Goal: Task Accomplishment & Management: Complete application form

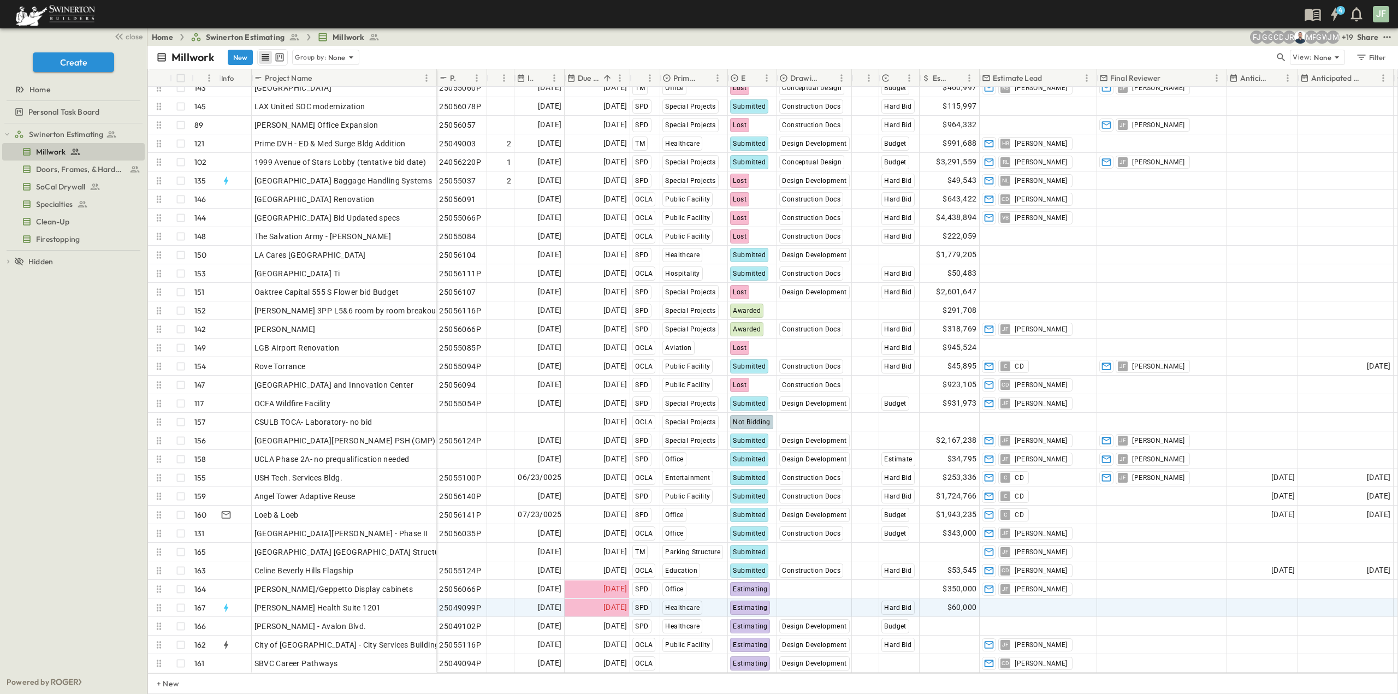
scroll to position [2521, 0]
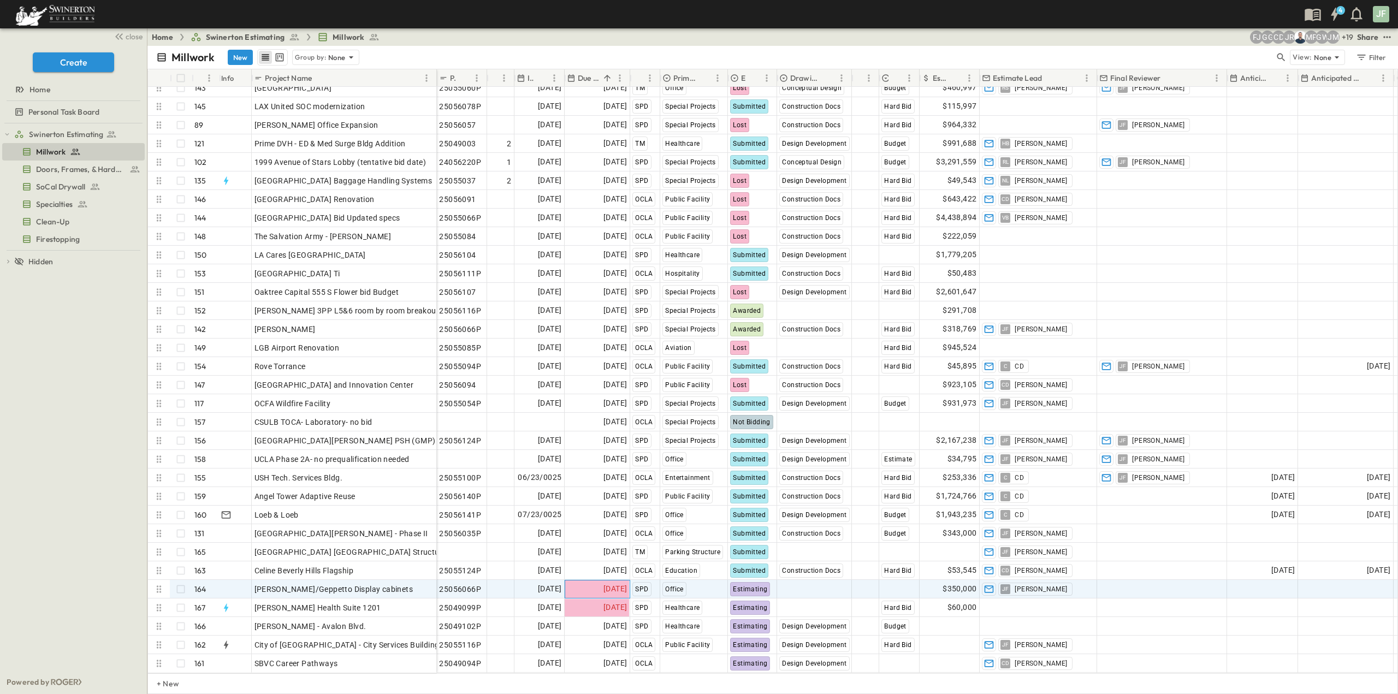
click at [620, 583] on span "[DATE]" at bounding box center [614, 589] width 23 height 13
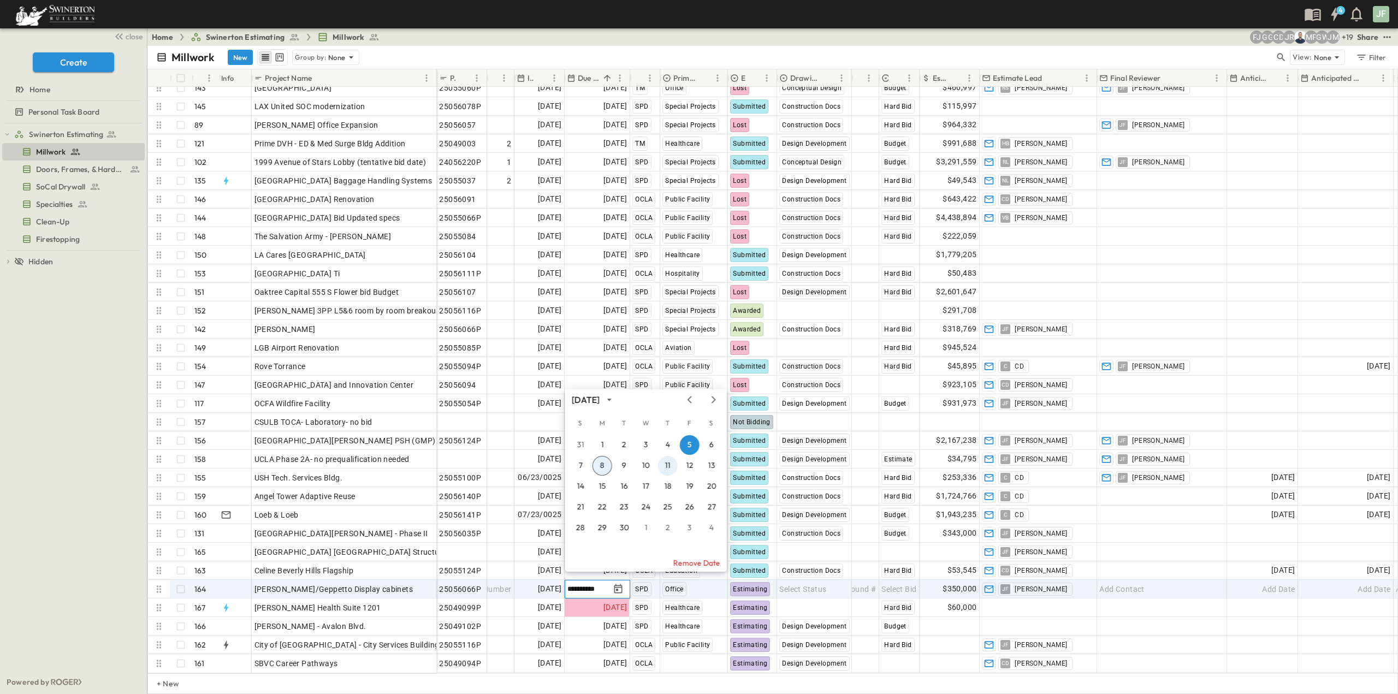
click at [662, 466] on button "11" at bounding box center [668, 466] width 20 height 20
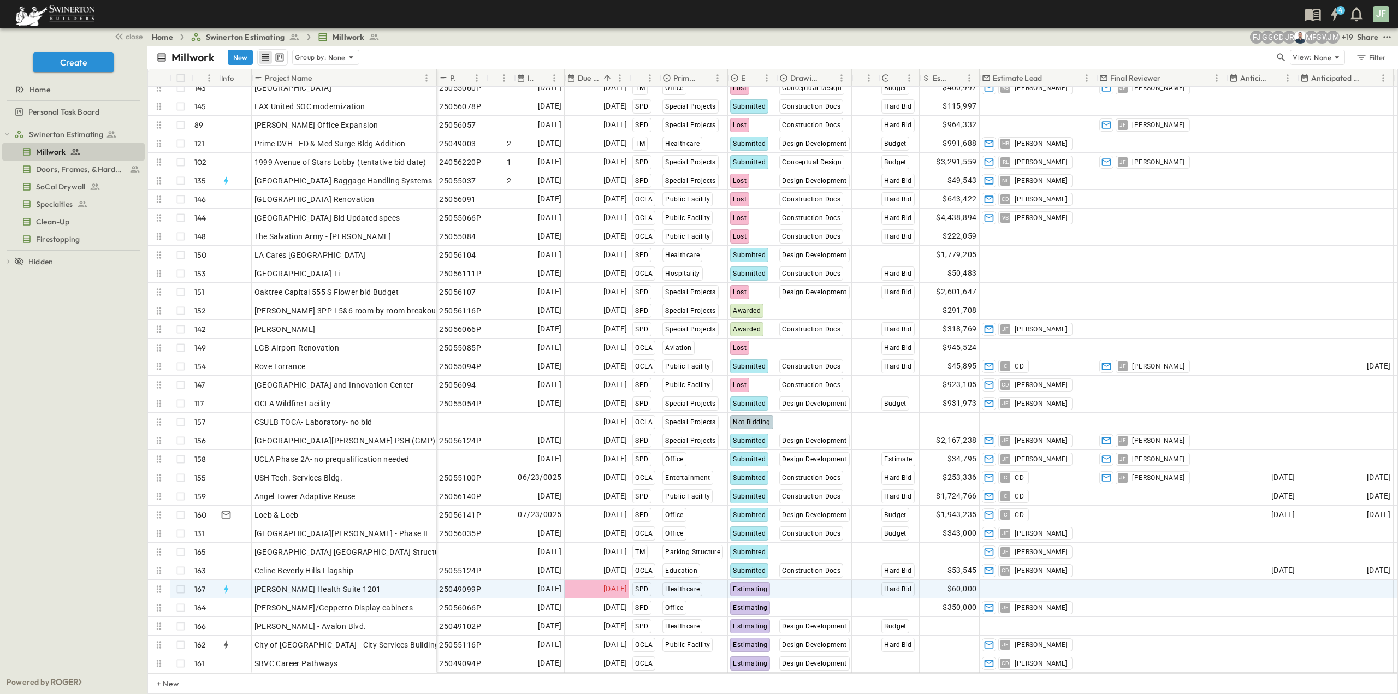
click at [603, 583] on span "[DATE]" at bounding box center [614, 589] width 23 height 13
click at [241, 58] on button "New" at bounding box center [240, 57] width 25 height 15
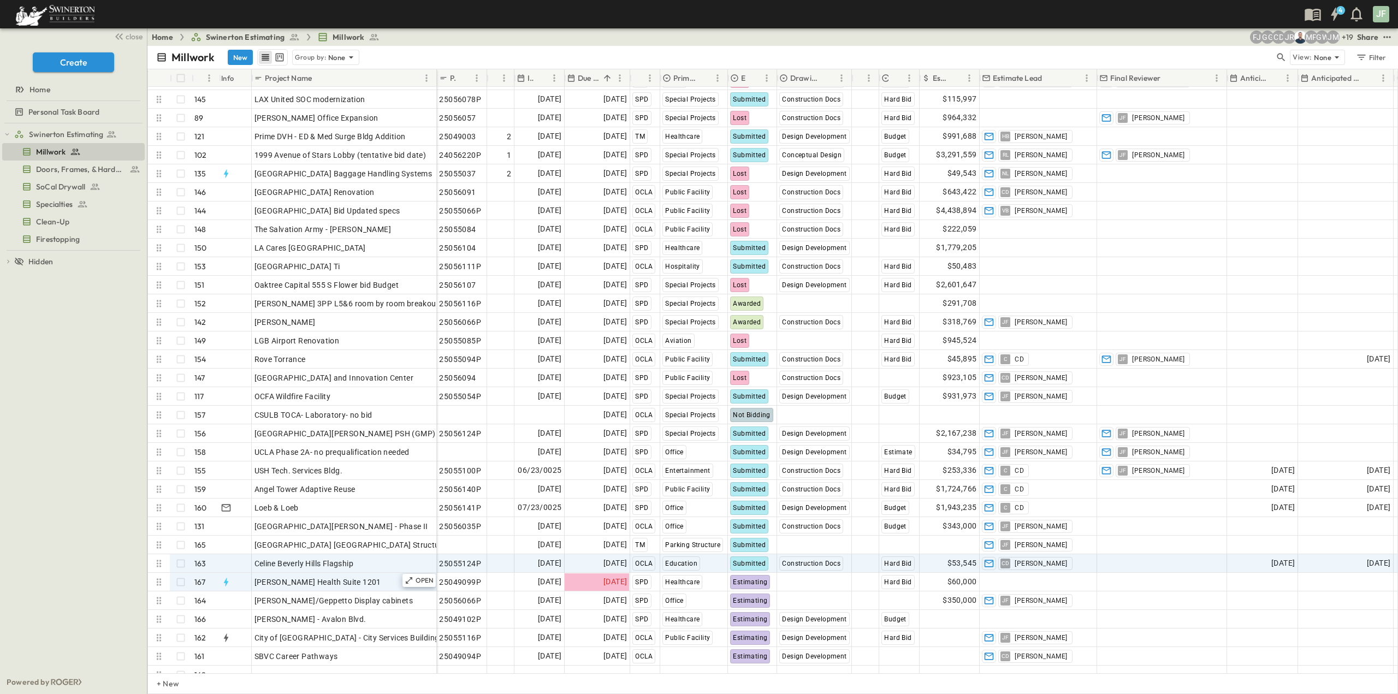
scroll to position [2540, 0]
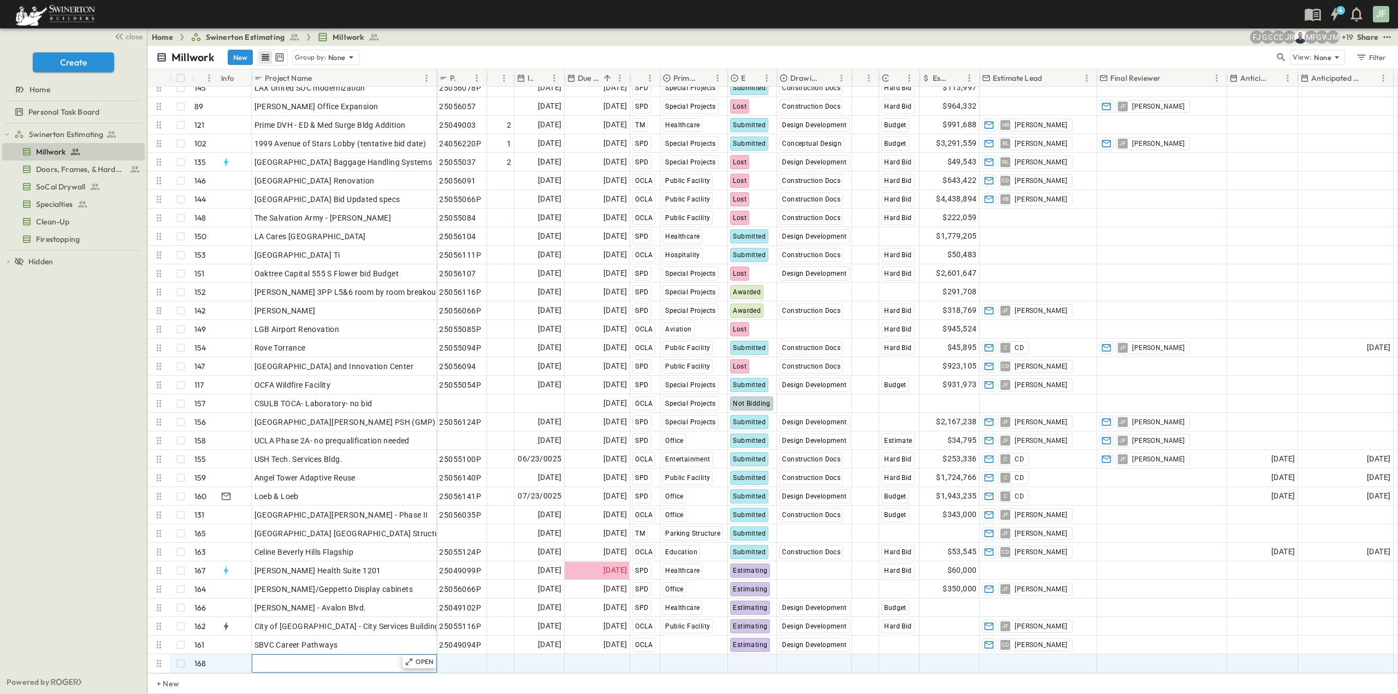
click at [302, 656] on div "Add Name" at bounding box center [344, 663] width 180 height 15
type input "**********"
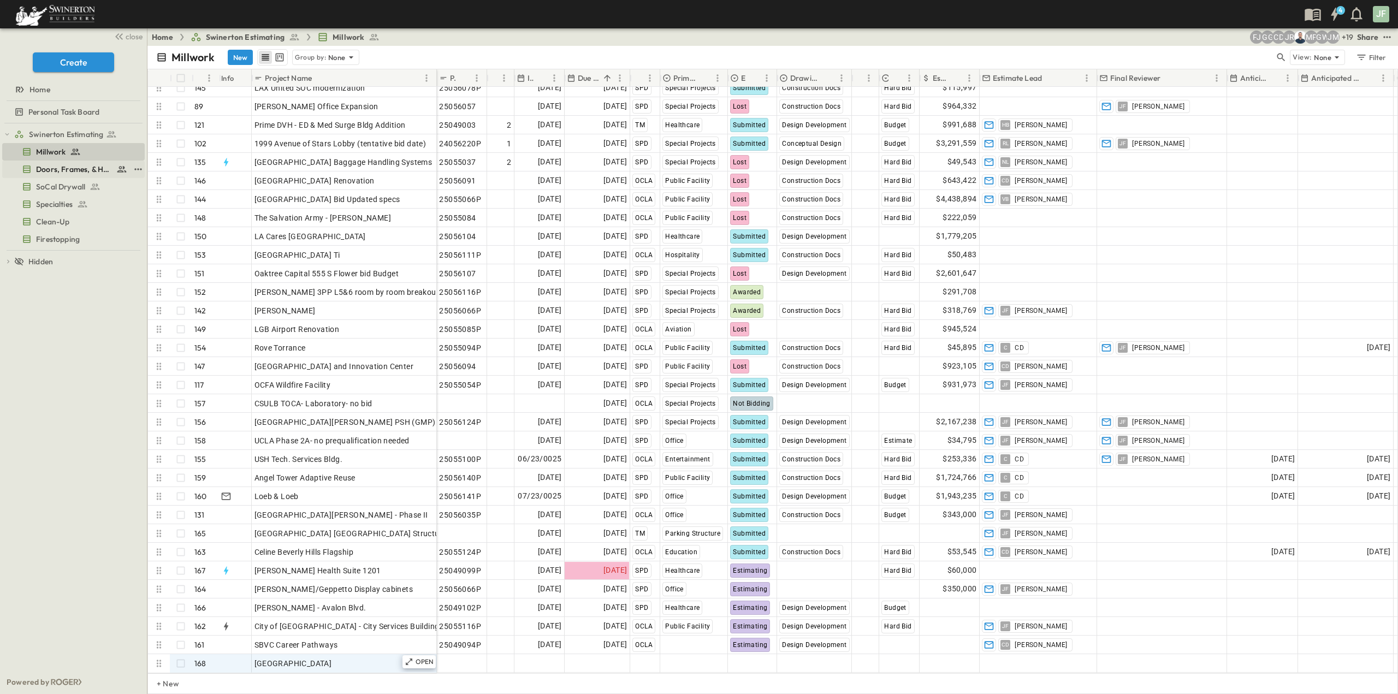
click at [68, 170] on span "Doors, Frames, & Hardware" at bounding box center [74, 169] width 76 height 11
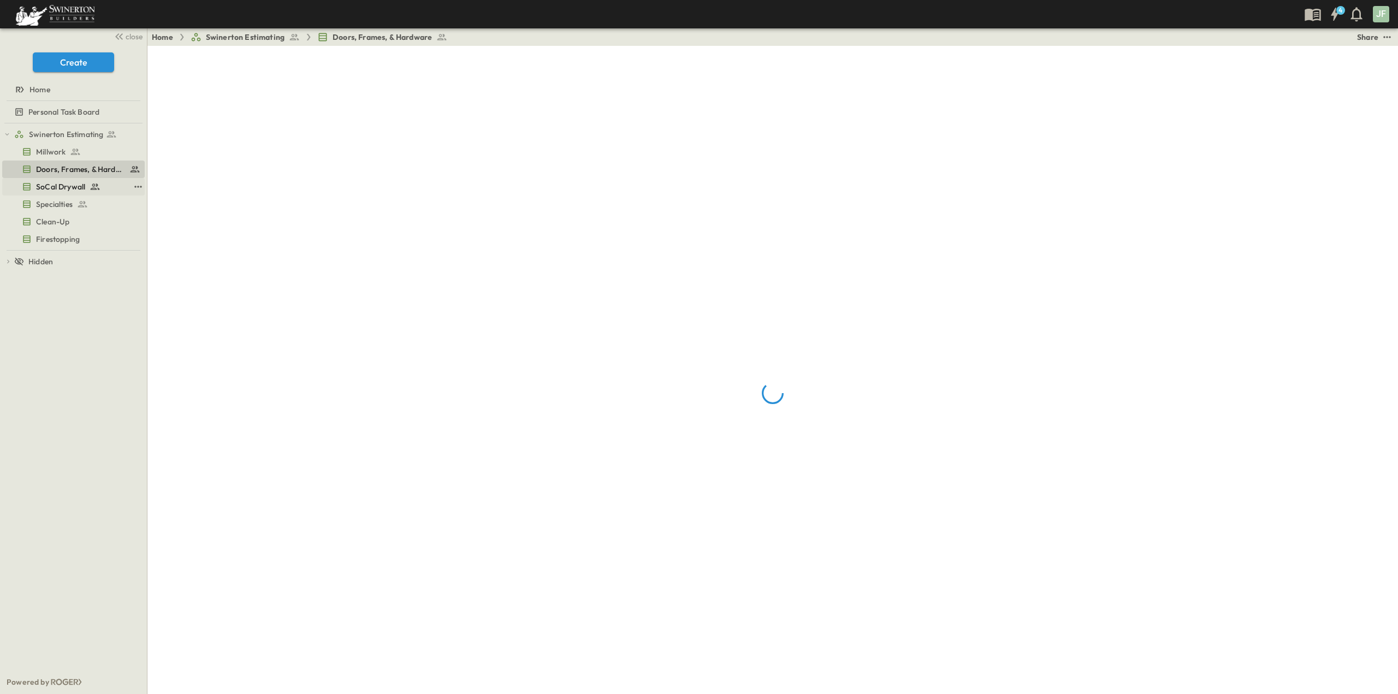
click at [63, 182] on span "SoCal Drywall" at bounding box center [60, 186] width 49 height 11
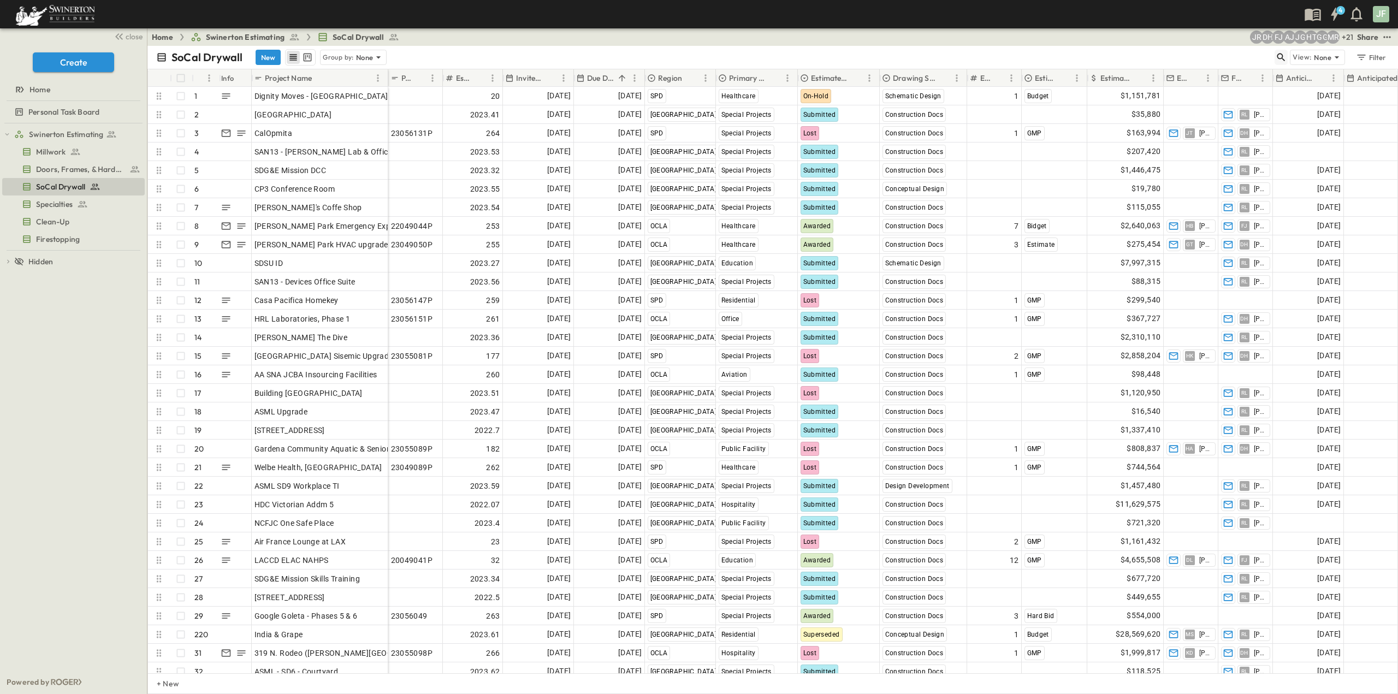
click at [1280, 55] on icon "button" at bounding box center [1280, 57] width 11 height 11
click at [1255, 59] on input "text" at bounding box center [1223, 57] width 76 height 16
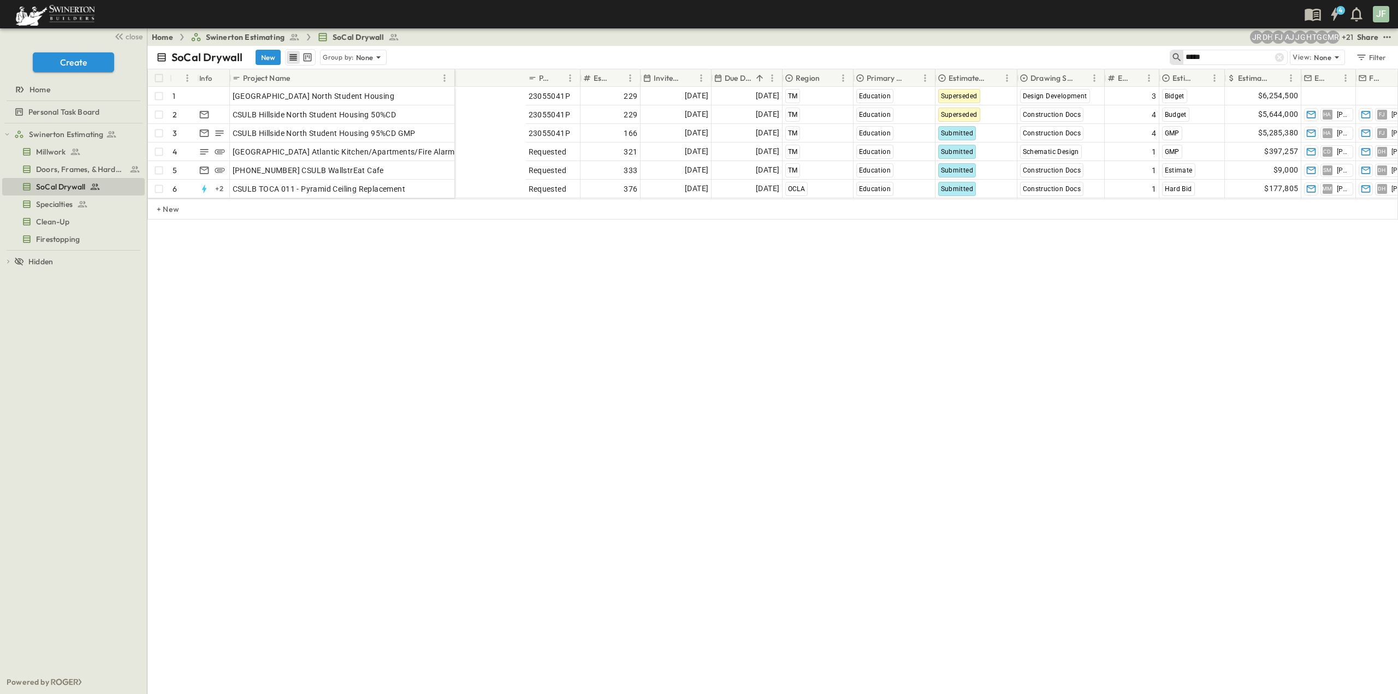
drag, startPoint x: 364, startPoint y: 75, endPoint x: 452, endPoint y: 78, distance: 88.5
click at [452, 78] on div at bounding box center [455, 78] width 11 height 31
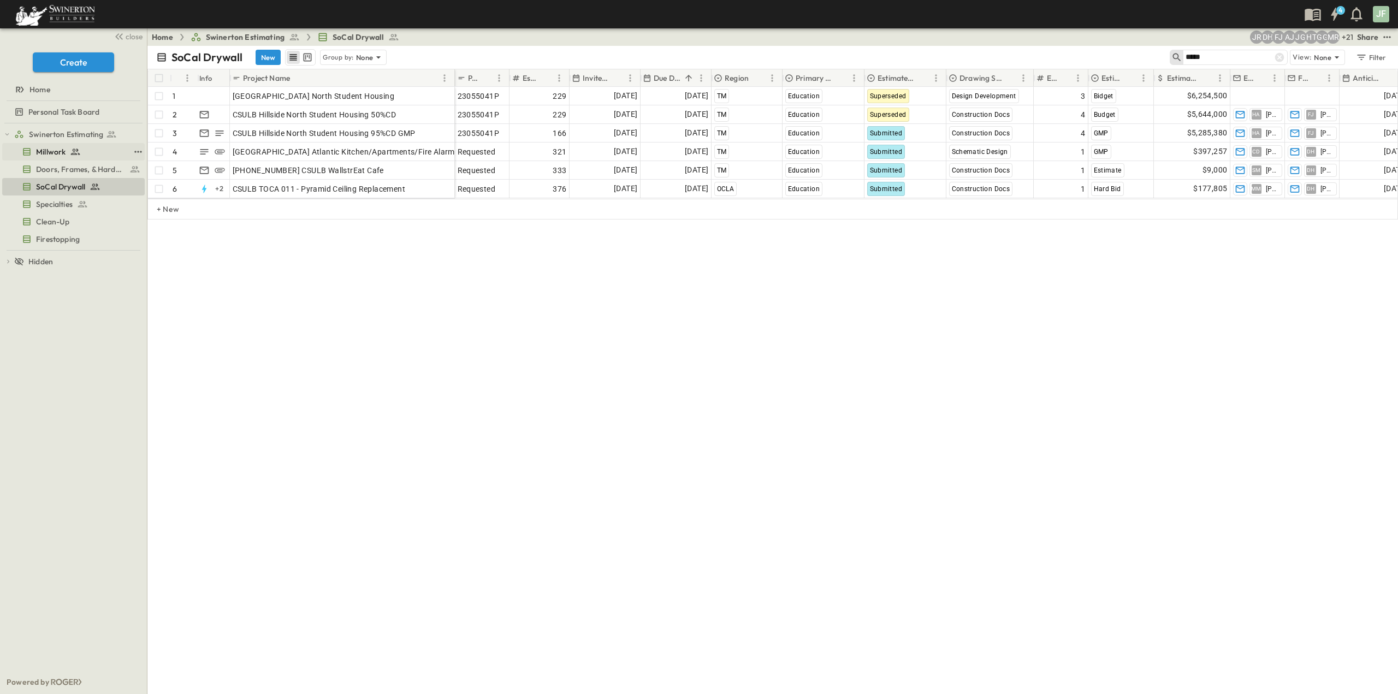
click at [69, 151] on div "Millwork" at bounding box center [76, 151] width 108 height 11
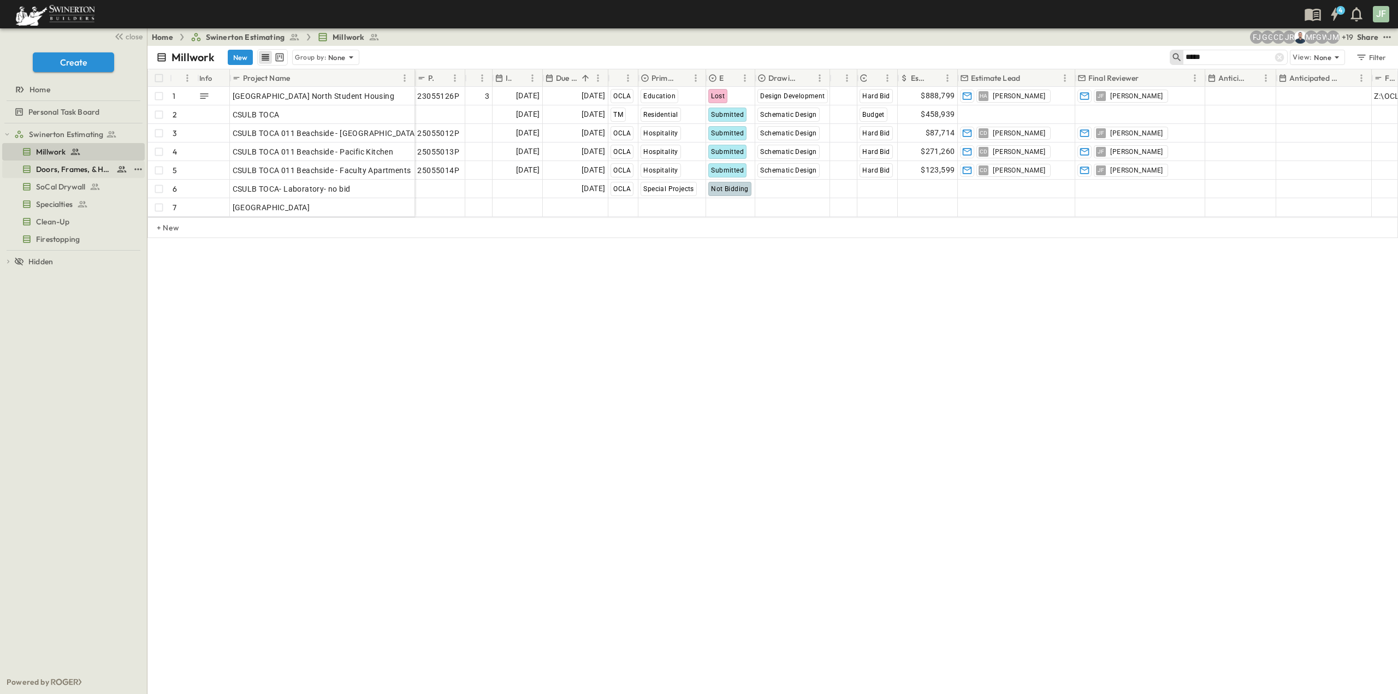
click at [93, 169] on span "Doors, Frames, & Hardware" at bounding box center [74, 169] width 76 height 11
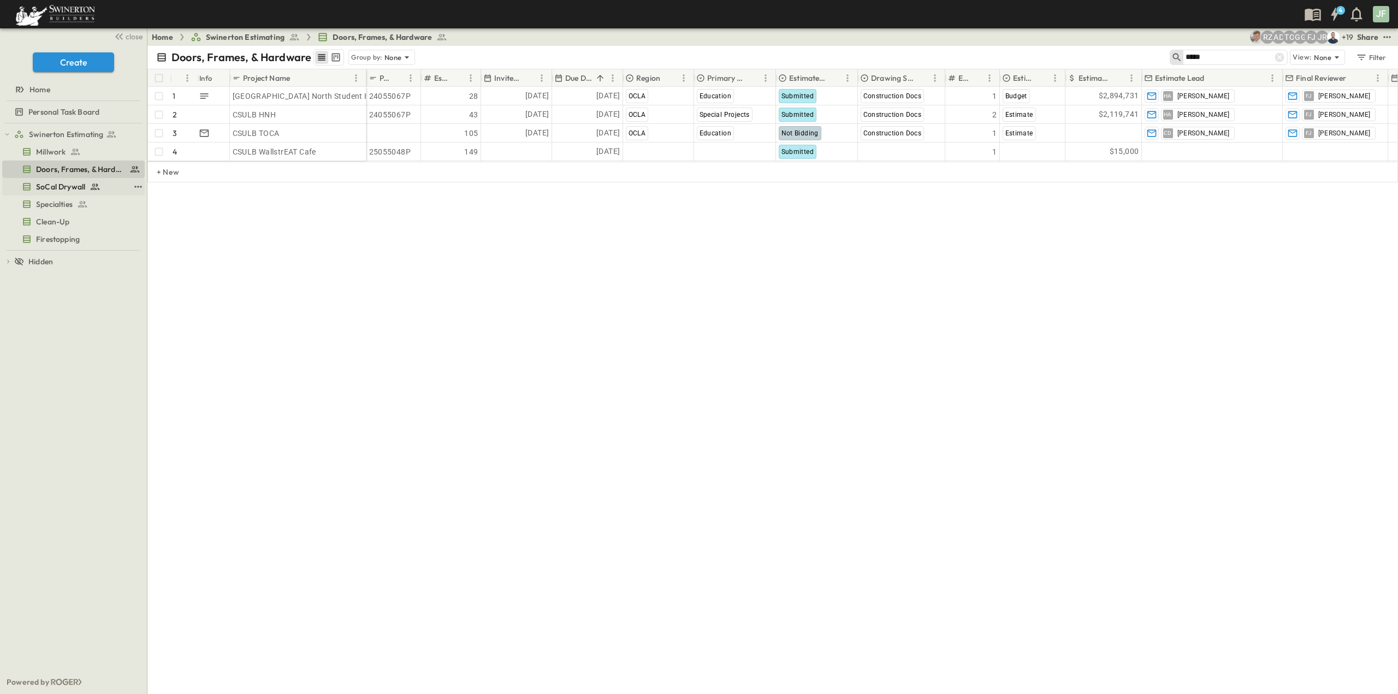
click at [70, 187] on span "SoCal Drywall" at bounding box center [60, 186] width 49 height 11
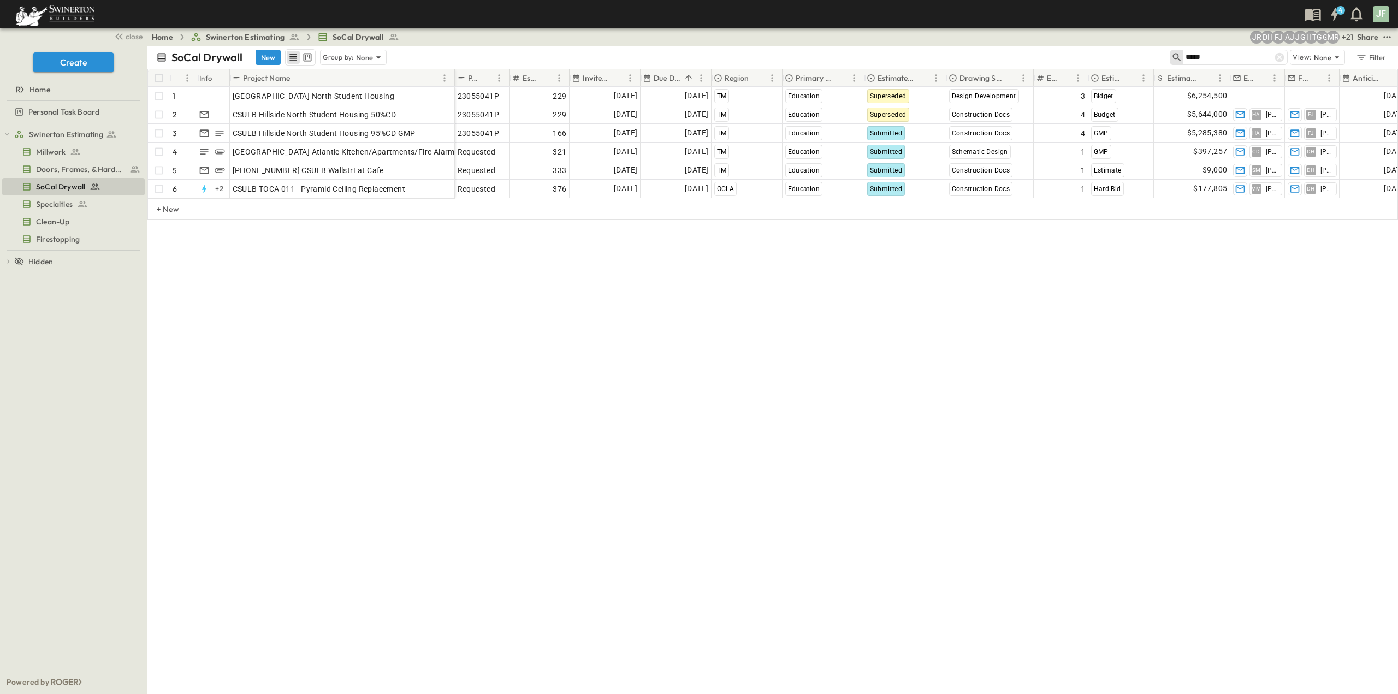
drag, startPoint x: 1236, startPoint y: 58, endPoint x: 1089, endPoint y: 52, distance: 147.5
click at [1089, 52] on div "SoCal Drywall New Group by: None ***** View: None Filter" at bounding box center [772, 57] width 1250 height 23
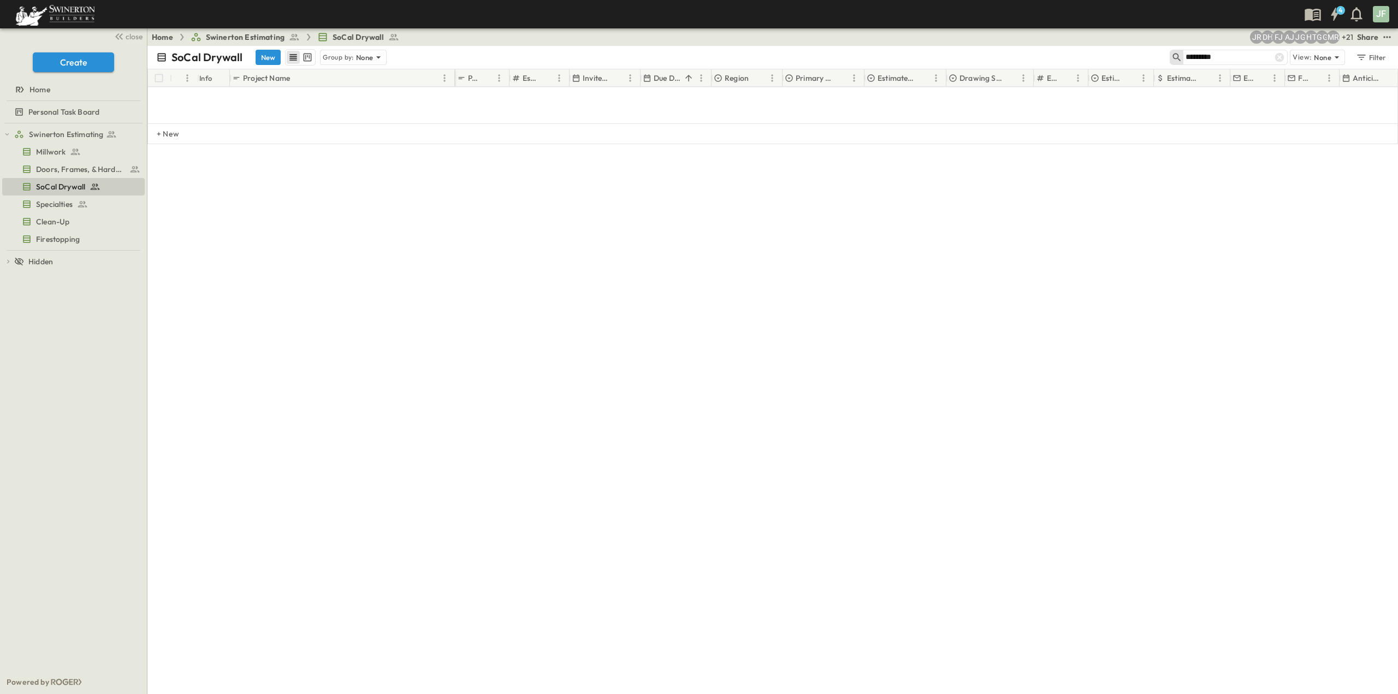
type input "*********"
drag, startPoint x: 1246, startPoint y: 61, endPoint x: 1122, endPoint y: 60, distance: 123.4
click at [1122, 60] on div "SoCal Drywall New Group by: None ********* View: None Filter" at bounding box center [772, 57] width 1250 height 23
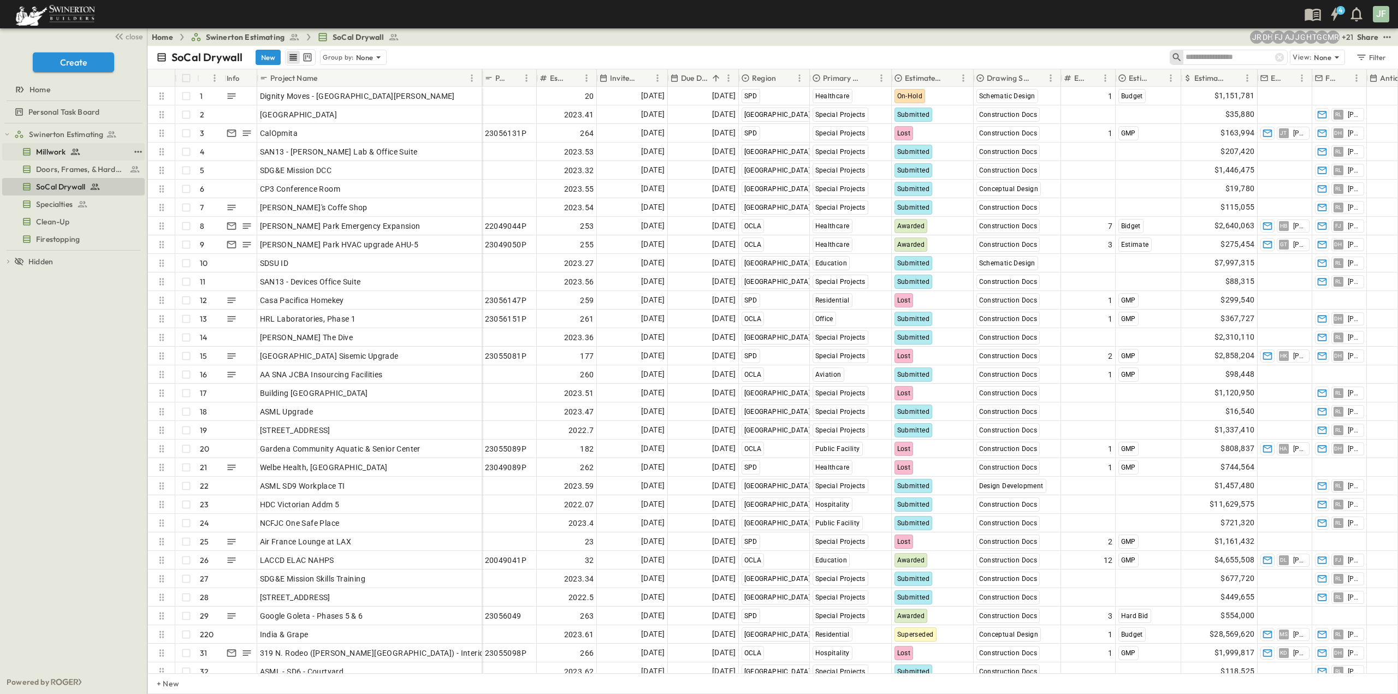
click at [79, 150] on icon at bounding box center [75, 151] width 11 height 11
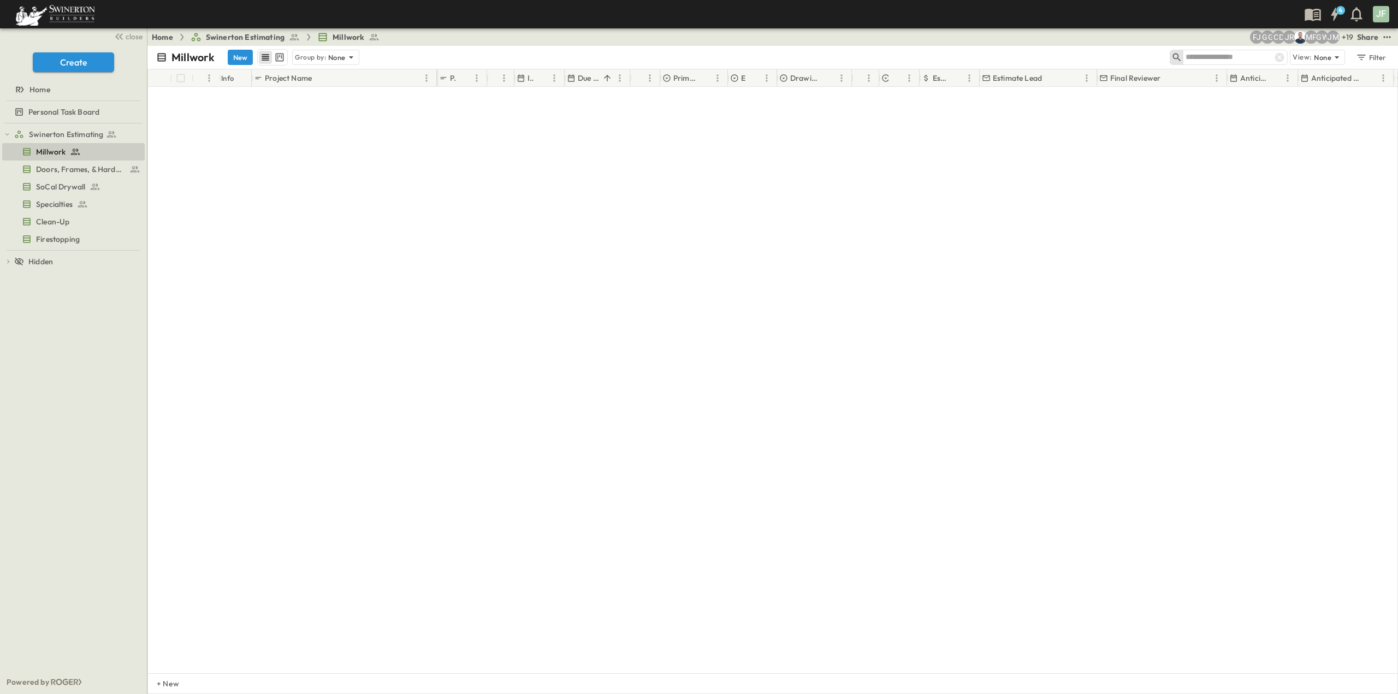
scroll to position [2540, 0]
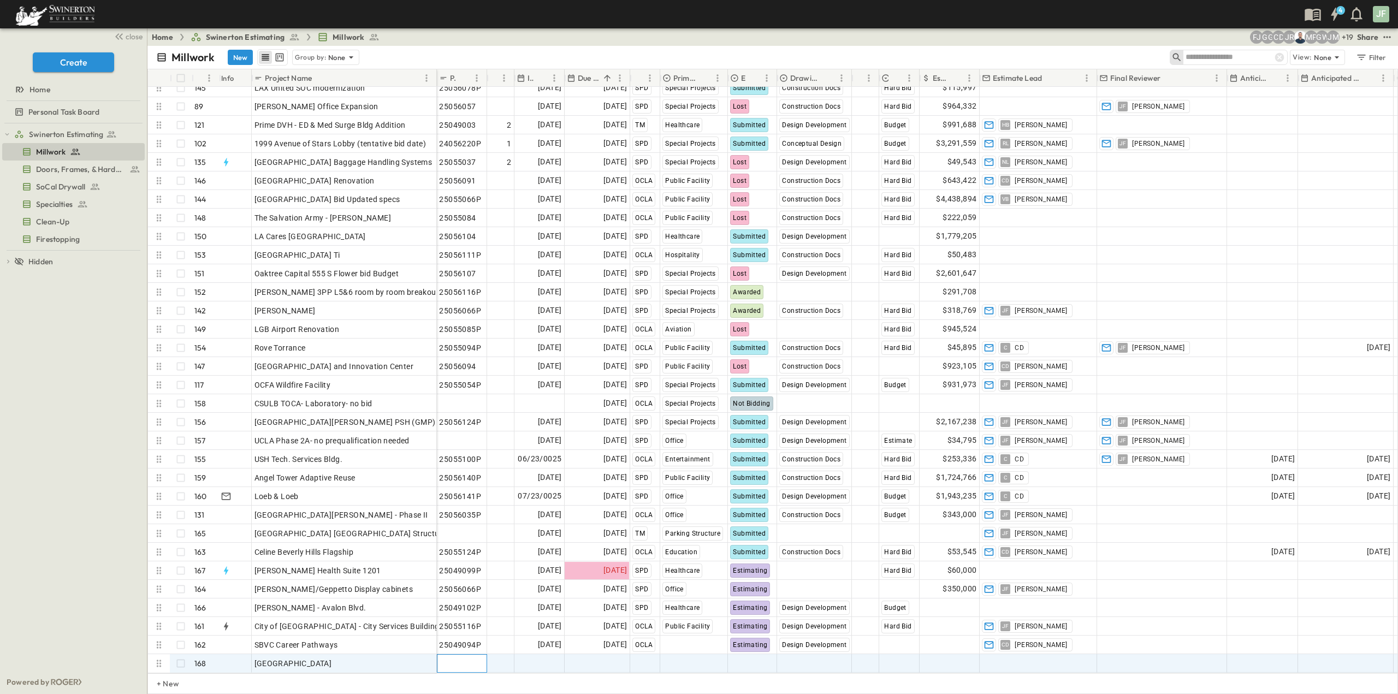
click at [483, 658] on div "Add P-Code" at bounding box center [461, 663] width 45 height 15
click at [540, 658] on span "Add Date" at bounding box center [544, 663] width 33 height 11
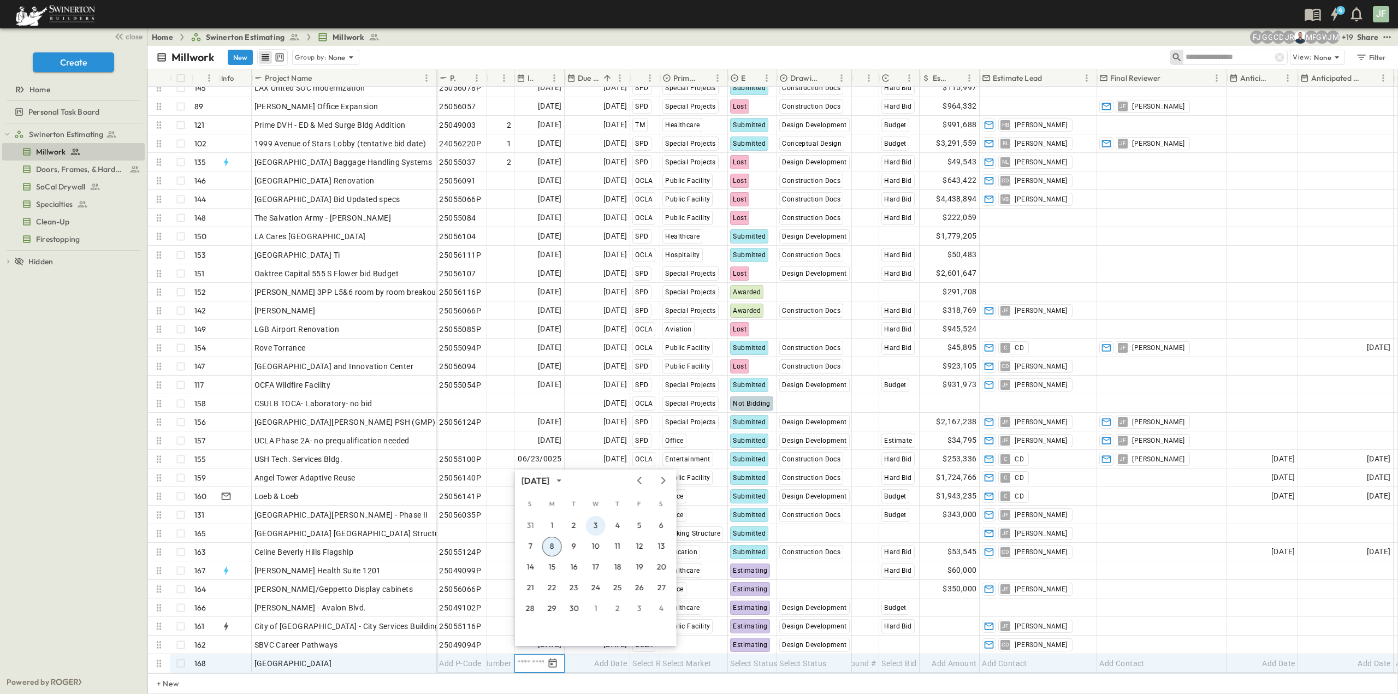
click at [601, 528] on button "3" at bounding box center [596, 526] width 20 height 20
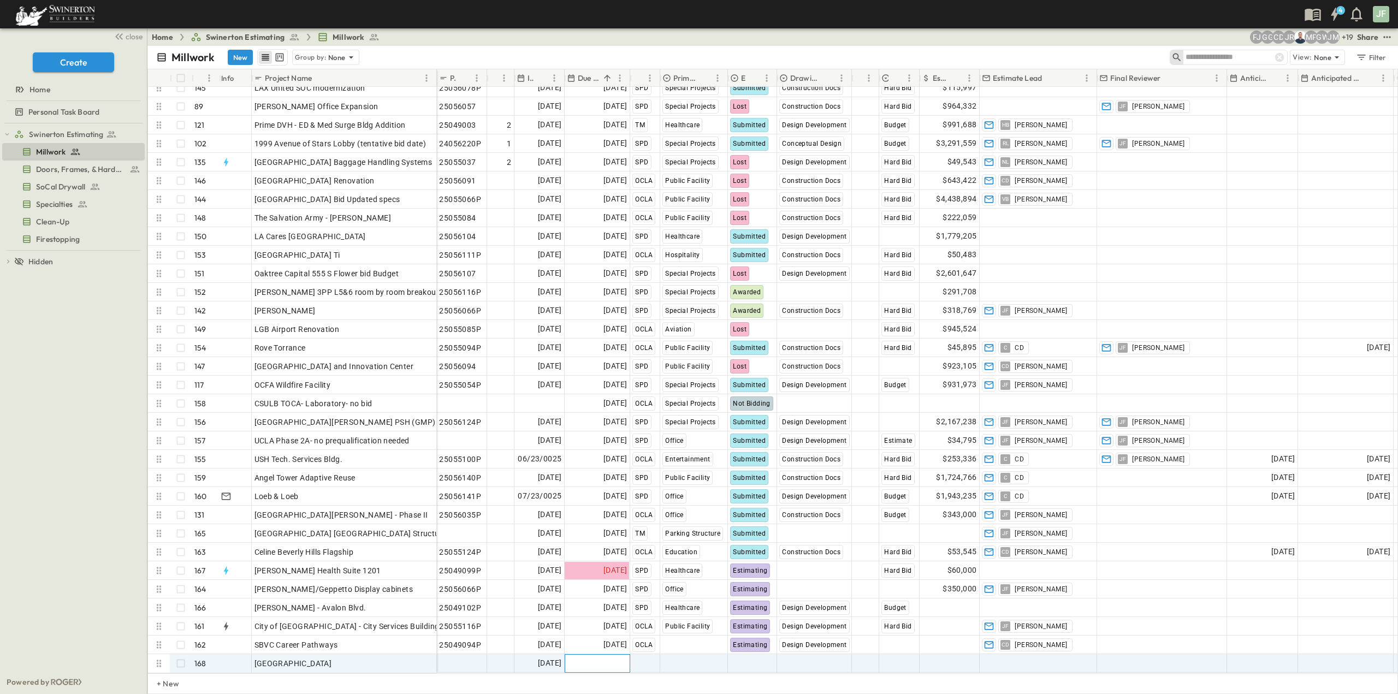
click at [599, 658] on span "Add Date" at bounding box center [610, 663] width 33 height 11
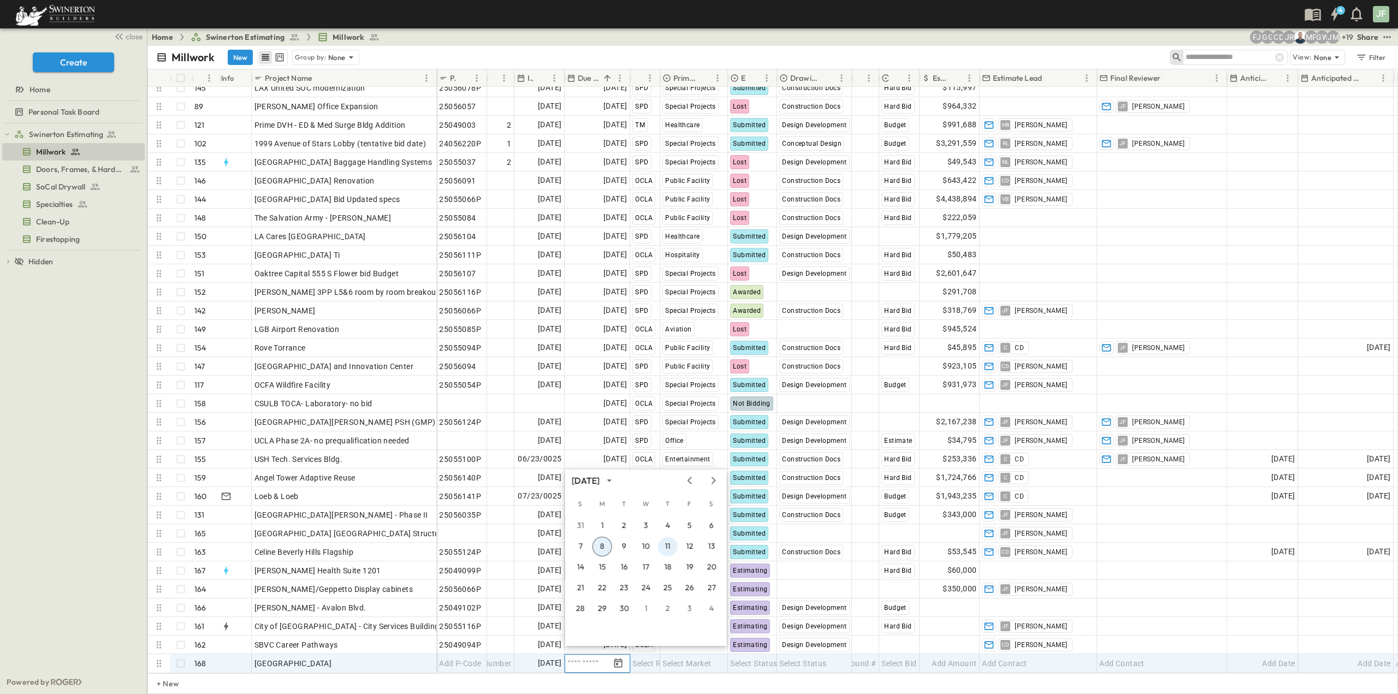
click at [664, 548] on button "11" at bounding box center [668, 547] width 20 height 20
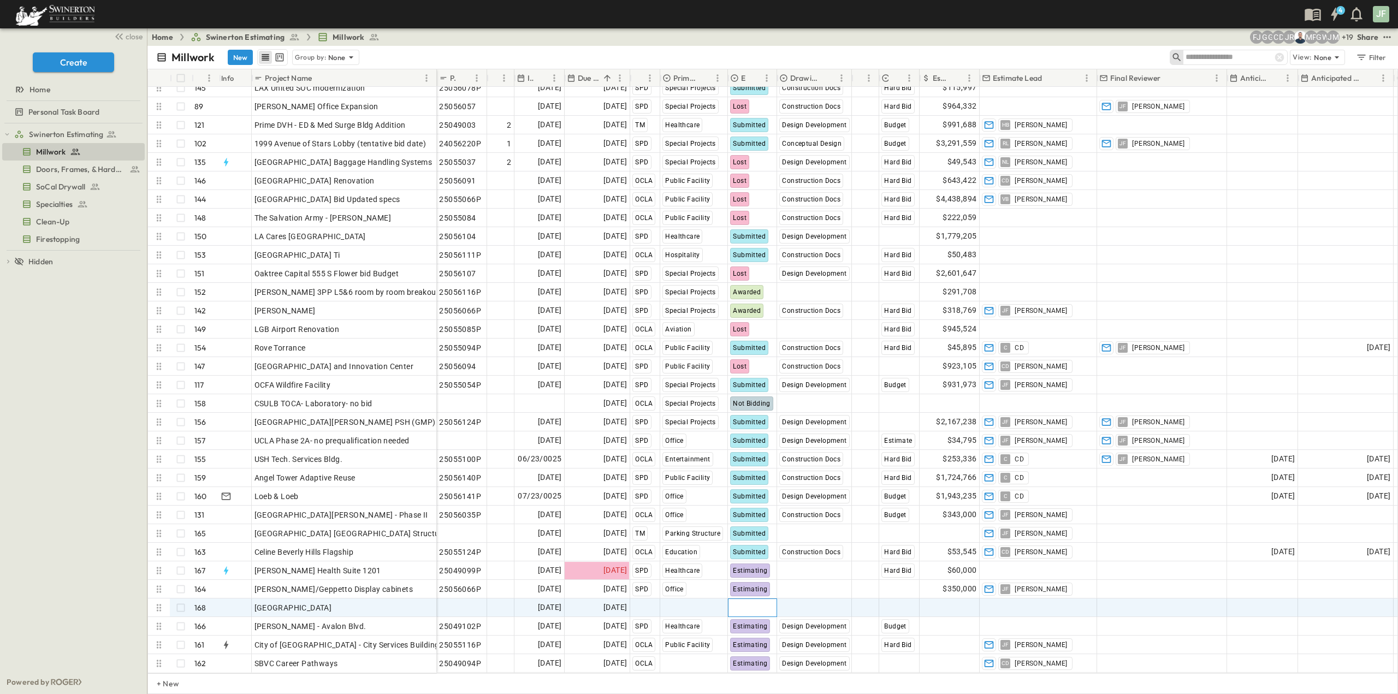
click at [739, 602] on span "Select Status" at bounding box center [753, 607] width 47 height 11
click at [760, 530] on span "Estimating" at bounding box center [762, 529] width 33 height 9
click at [653, 602] on span "Select Region" at bounding box center [656, 607] width 48 height 11
click at [656, 600] on span "OCLA" at bounding box center [655, 599] width 17 height 9
click at [942, 602] on span "Add Amount" at bounding box center [953, 607] width 45 height 11
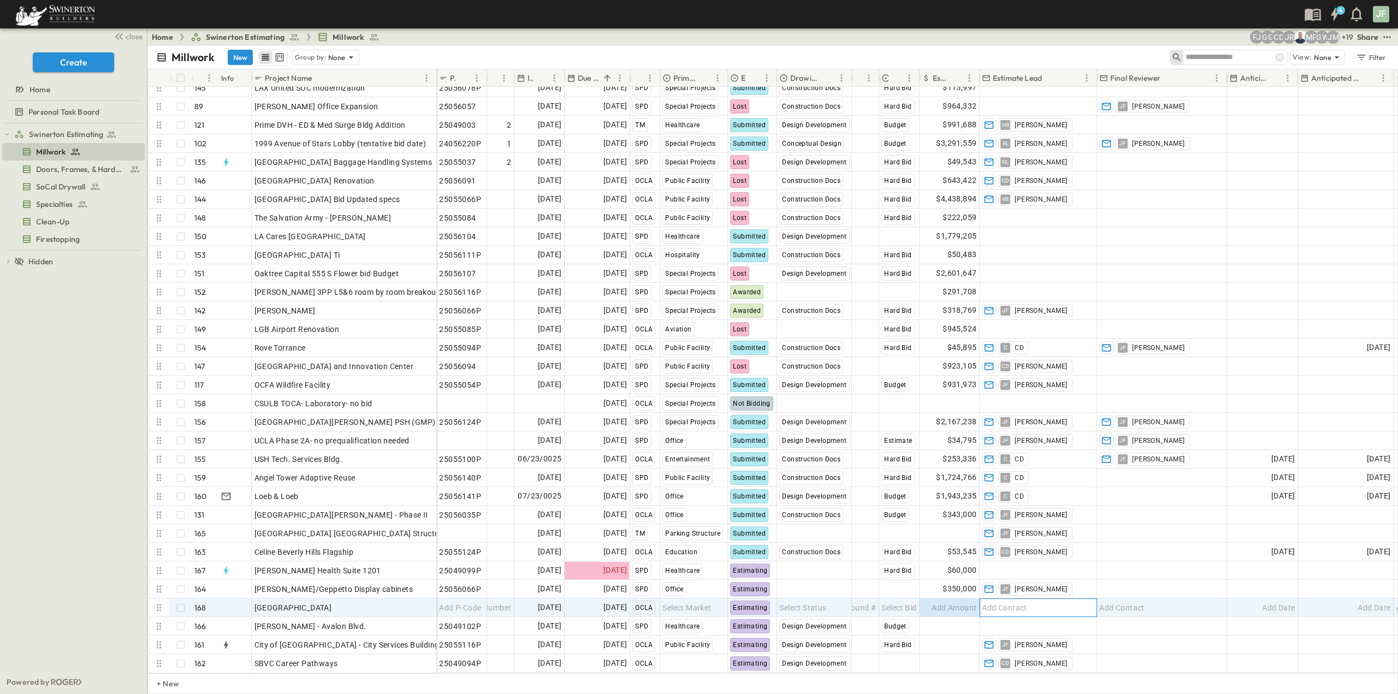
click at [1012, 602] on span "Add Contact" at bounding box center [1004, 607] width 45 height 11
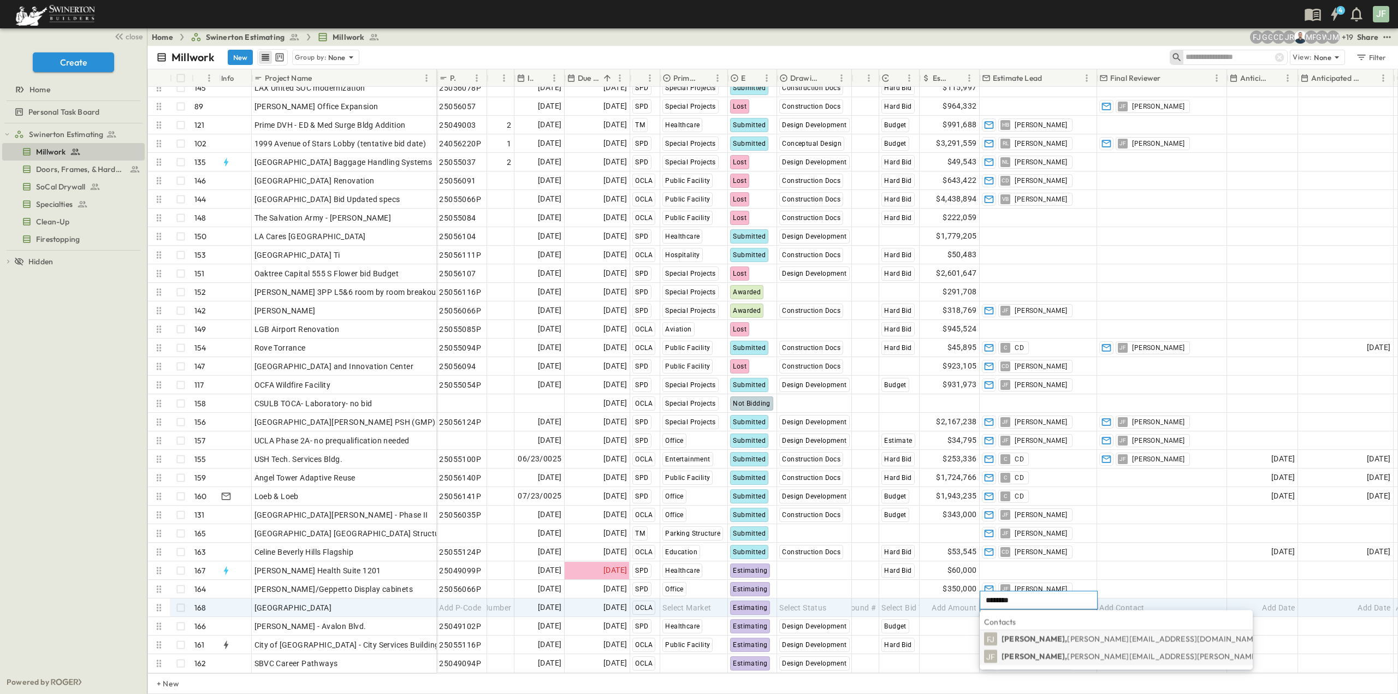
type input "********"
click at [1027, 655] on p "[PERSON_NAME], [PERSON_NAME][EMAIL_ADDRESS][PERSON_NAME][PERSON_NAME][DOMAIN_NA…" at bounding box center [1192, 656] width 383 height 11
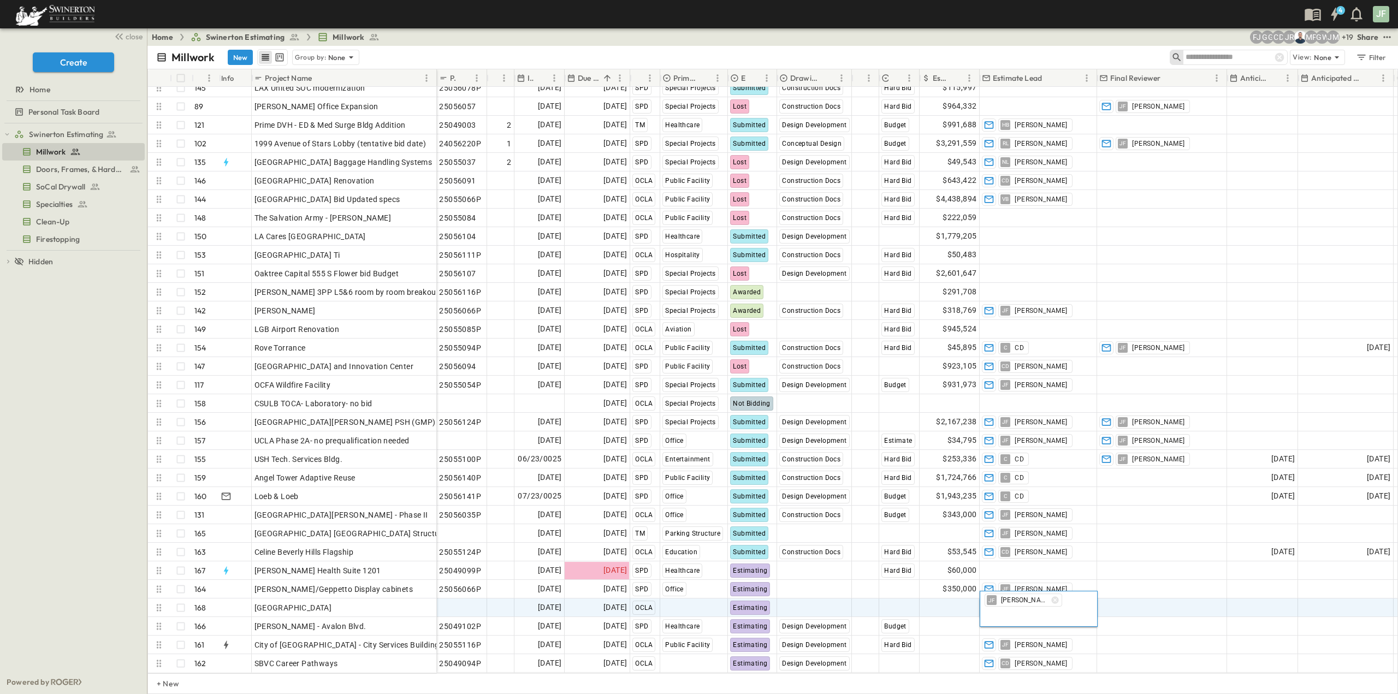
click at [1024, 621] on input "text" at bounding box center [1006, 617] width 44 height 13
click at [896, 602] on span "Select Bid Type" at bounding box center [908, 607] width 54 height 11
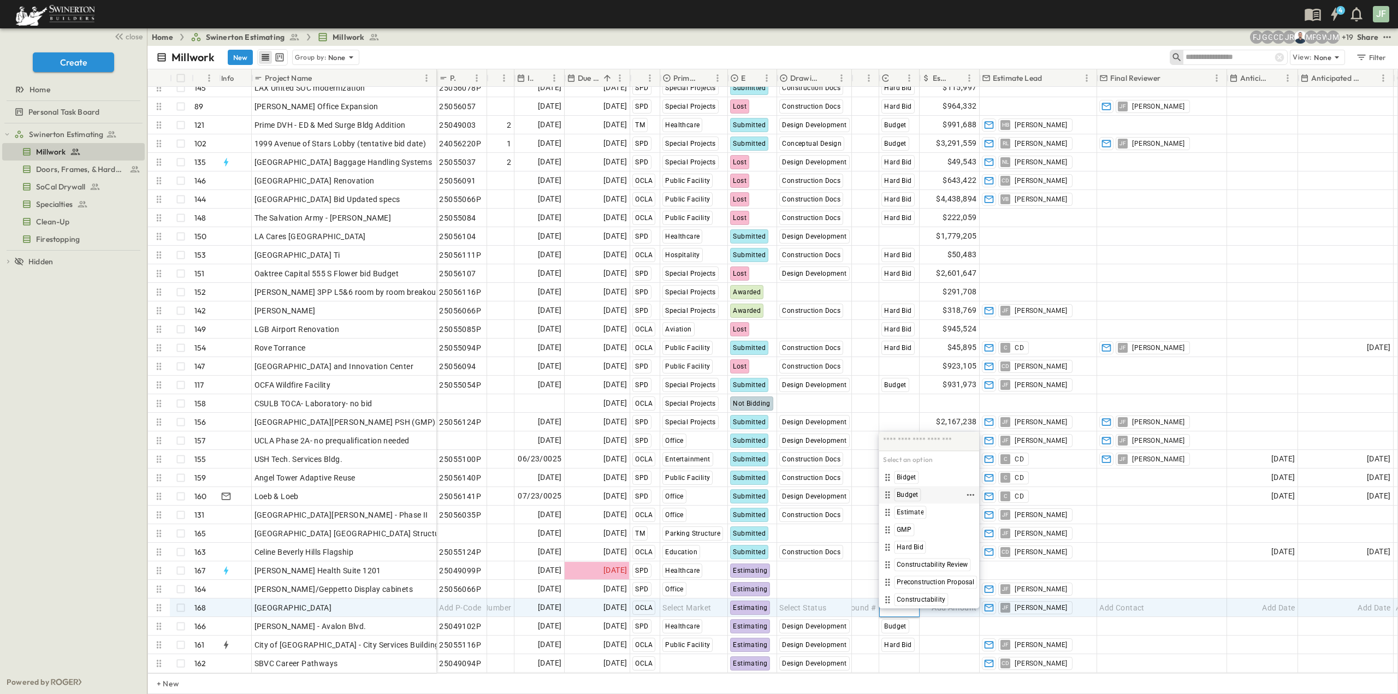
click at [907, 494] on span "Budget" at bounding box center [906, 494] width 21 height 9
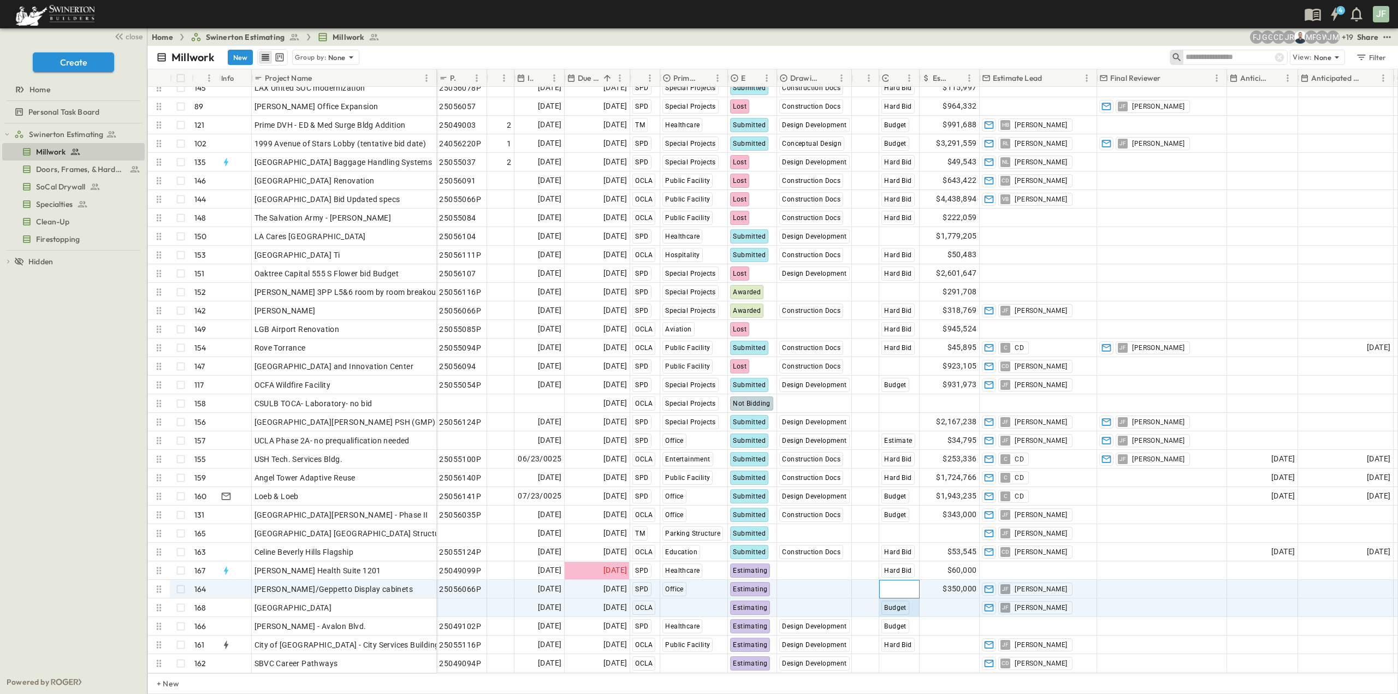
click at [888, 585] on span "Select Bid Type" at bounding box center [908, 589] width 54 height 11
click at [922, 494] on span "Estimate" at bounding box center [909, 493] width 27 height 9
